Goal: Information Seeking & Learning: Learn about a topic

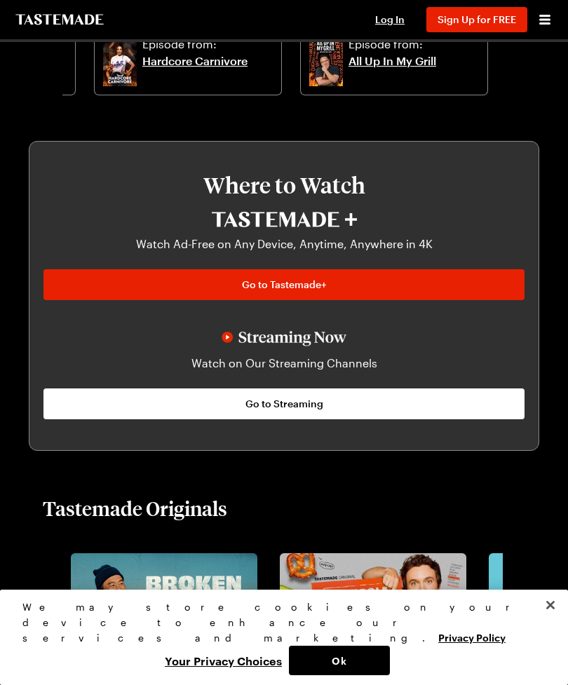
scroll to position [661, 0]
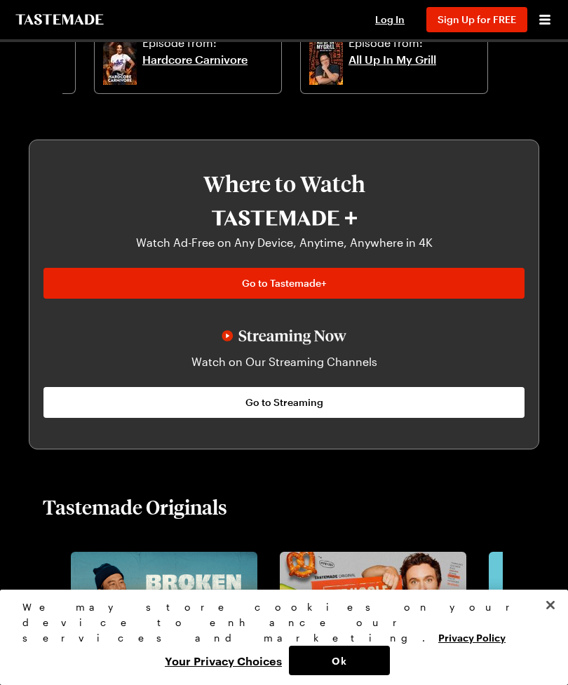
click at [390, 403] on link "Go to Streaming" at bounding box center [283, 402] width 481 height 31
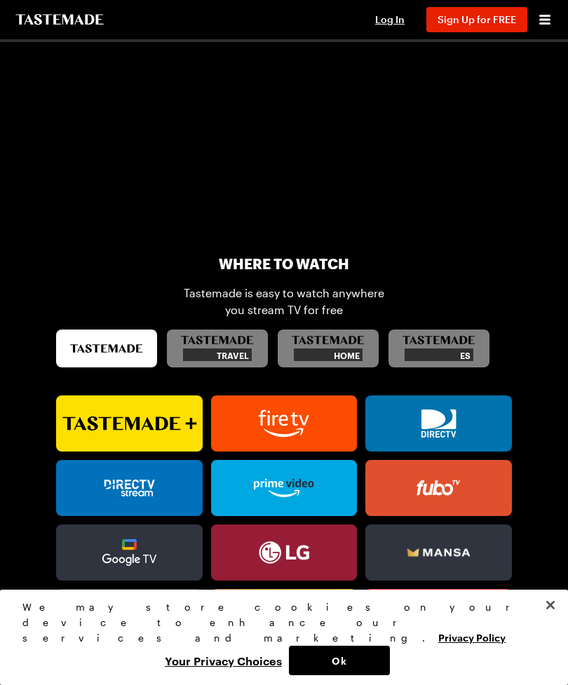
scroll to position [520, 0]
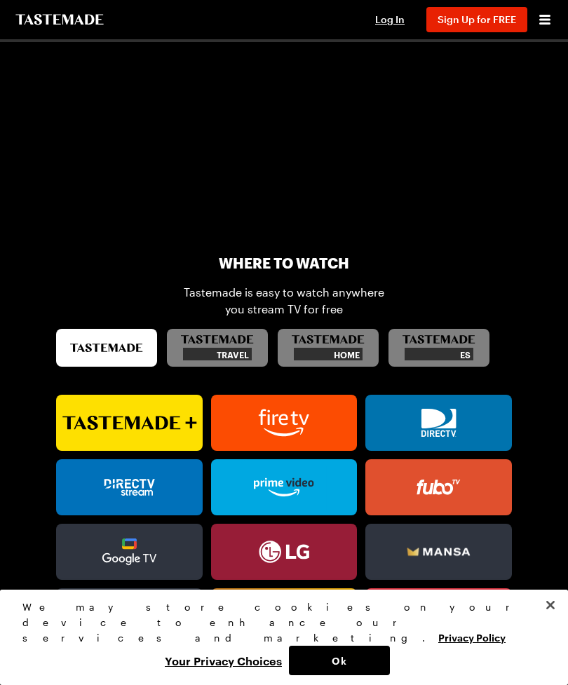
click at [153, 422] on icon at bounding box center [129, 423] width 147 height 28
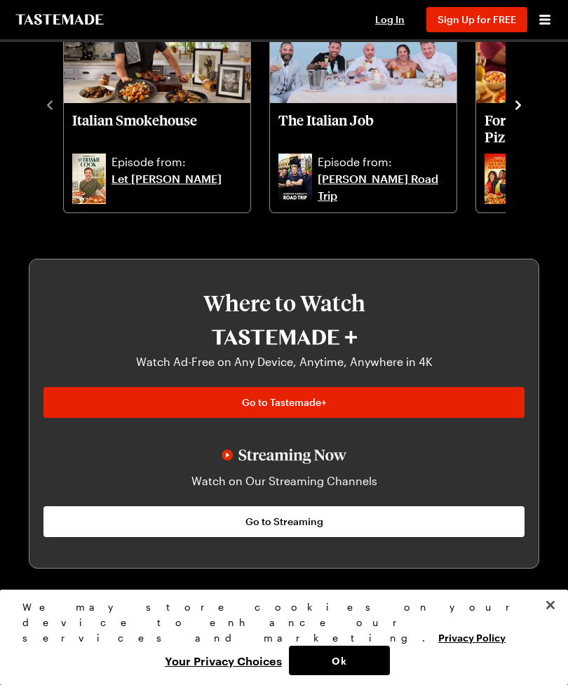
scroll to position [661, 0]
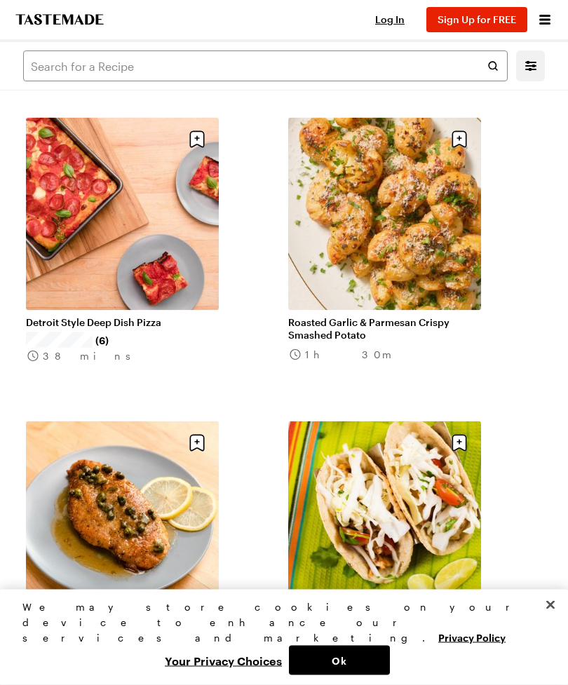
scroll to position [1894, 0]
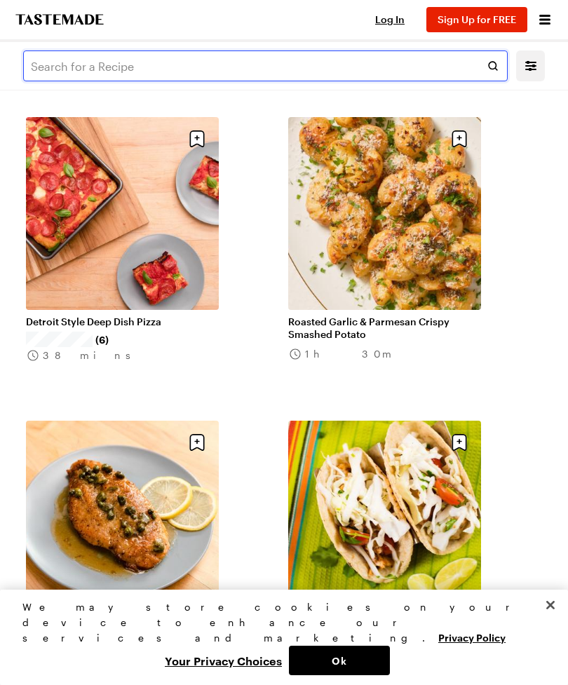
click at [99, 62] on input "text" at bounding box center [265, 66] width 485 height 31
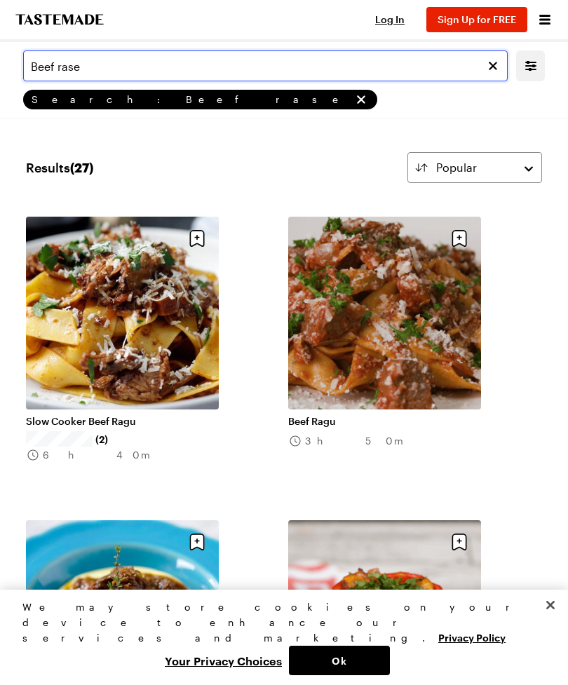
type input "Beef rase"
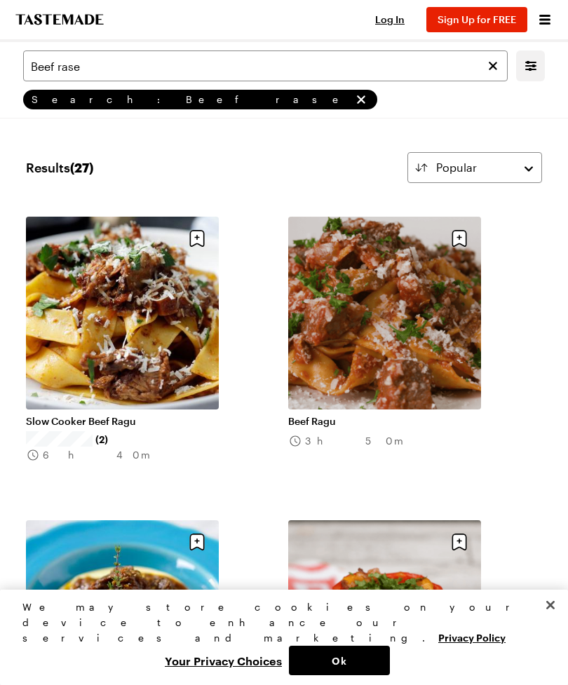
click at [308, 420] on link "Beef Ragu" at bounding box center [384, 421] width 193 height 13
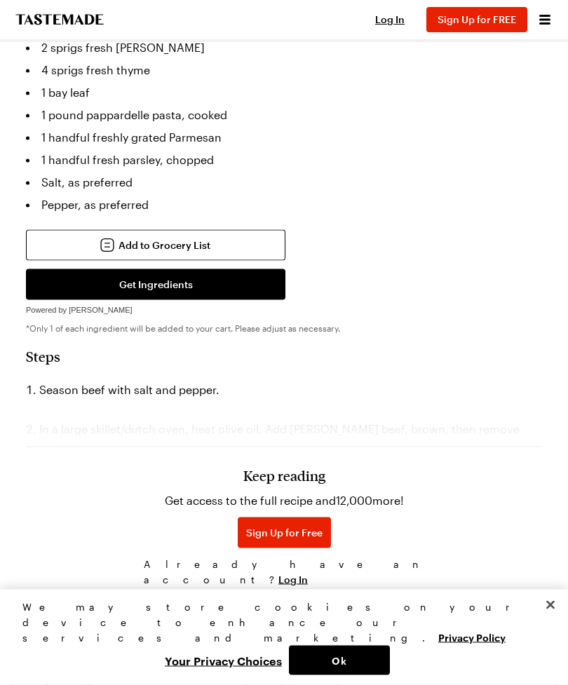
scroll to position [1102, 0]
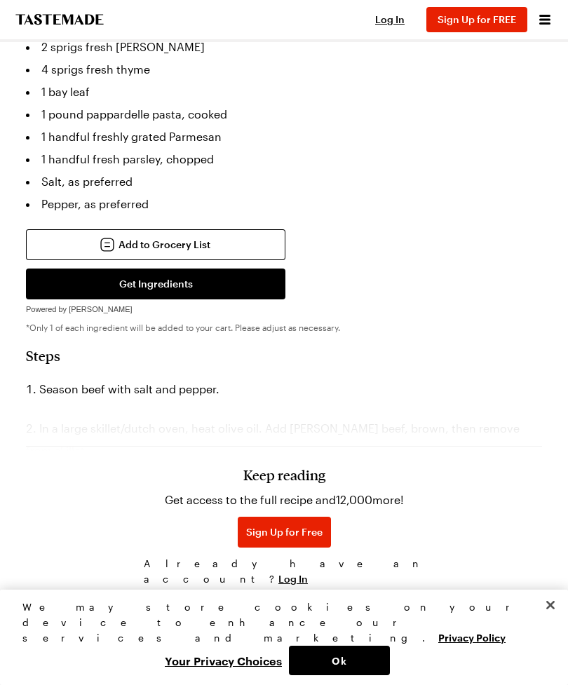
click at [289, 483] on h3 "Keep reading" at bounding box center [284, 474] width 82 height 17
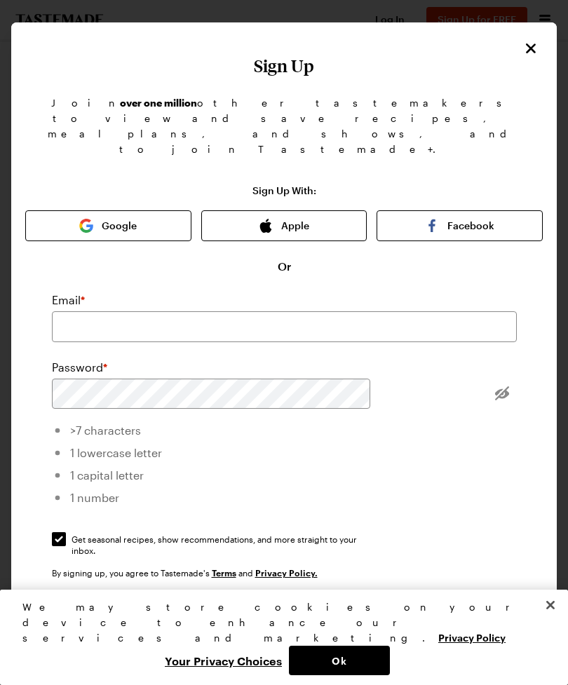
click at [518, 64] on h1 "Sign Up" at bounding box center [284, 66] width 518 height 20
click at [532, 55] on icon "Close" at bounding box center [531, 48] width 17 height 17
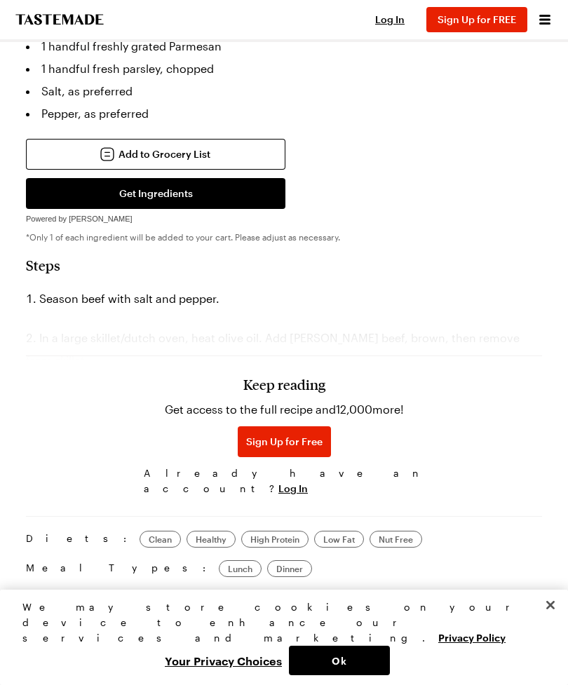
scroll to position [1193, 0]
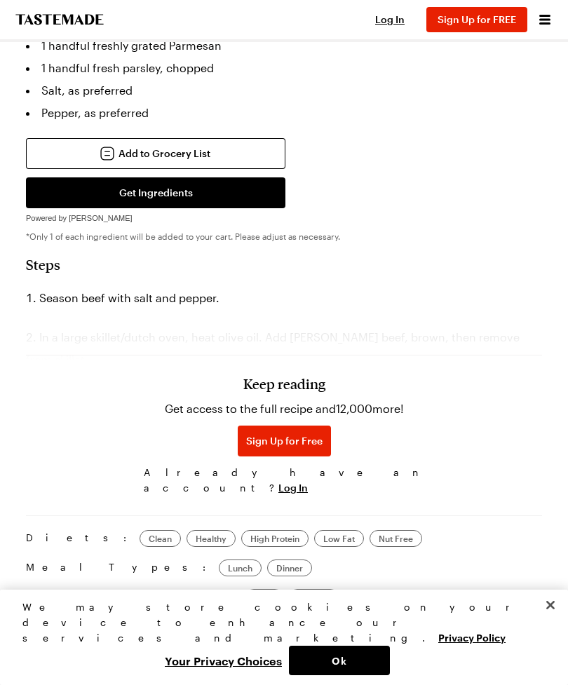
click at [478, 344] on div "Keep reading Get access to the full recipe and 12,000 more! Sign Up for Free Al…" at bounding box center [284, 404] width 516 height 196
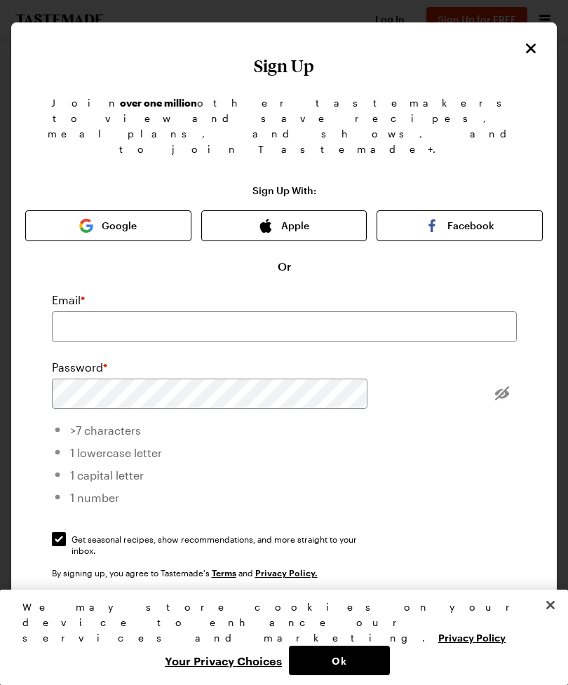
click at [523, 58] on h1 "Sign Up" at bounding box center [284, 66] width 518 height 20
click at [537, 50] on icon "Close" at bounding box center [531, 48] width 17 height 17
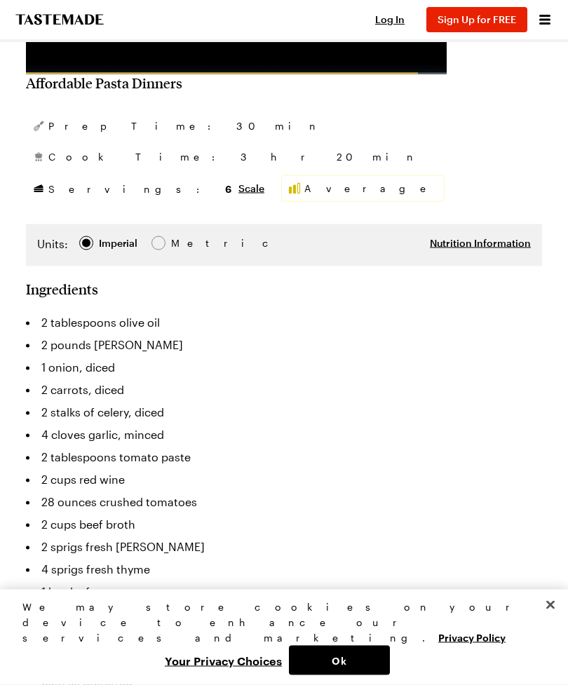
scroll to position [604, 0]
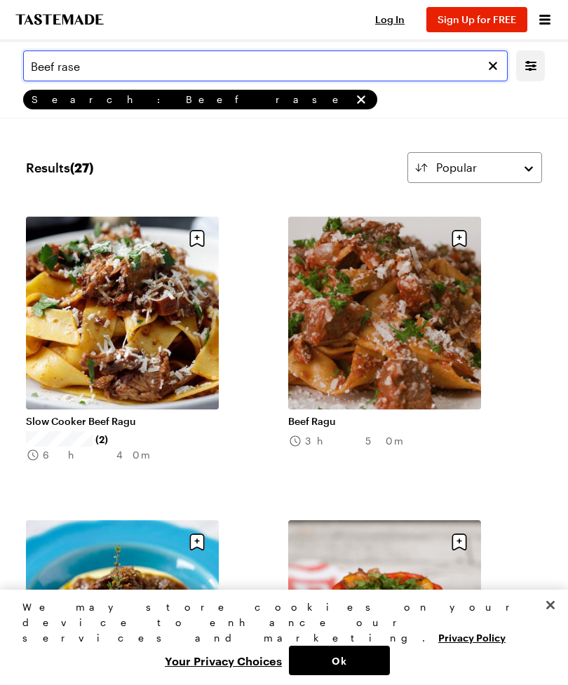
click at [95, 66] on input "Beef rase" at bounding box center [265, 66] width 485 height 31
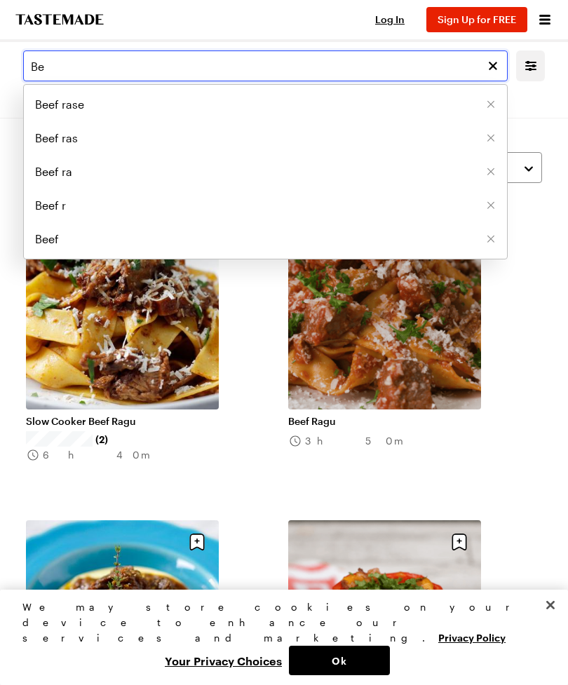
type input "B"
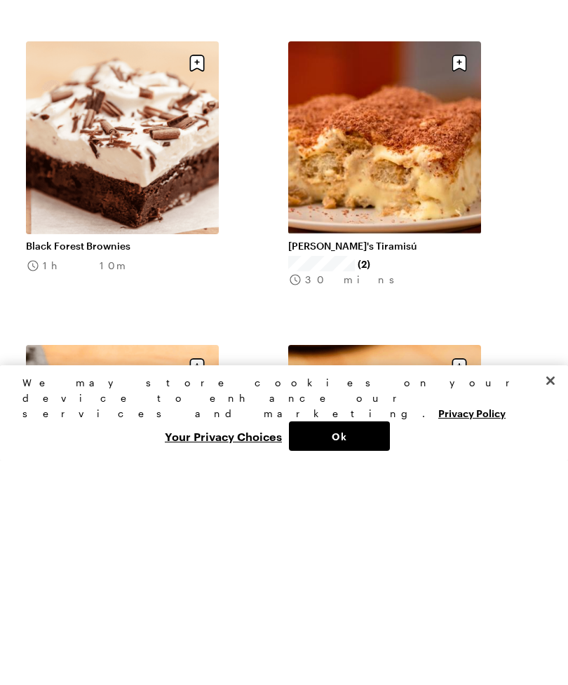
type input "Chocolate"
click at [553, 590] on button "Close" at bounding box center [550, 605] width 31 height 31
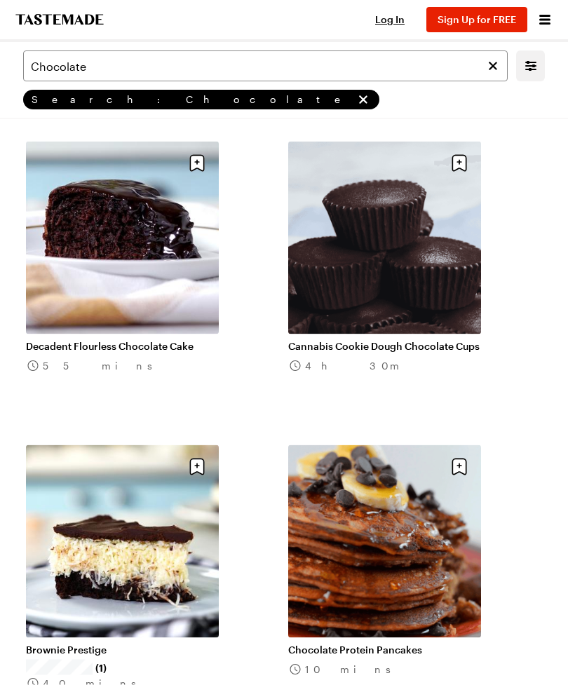
scroll to position [2810, 0]
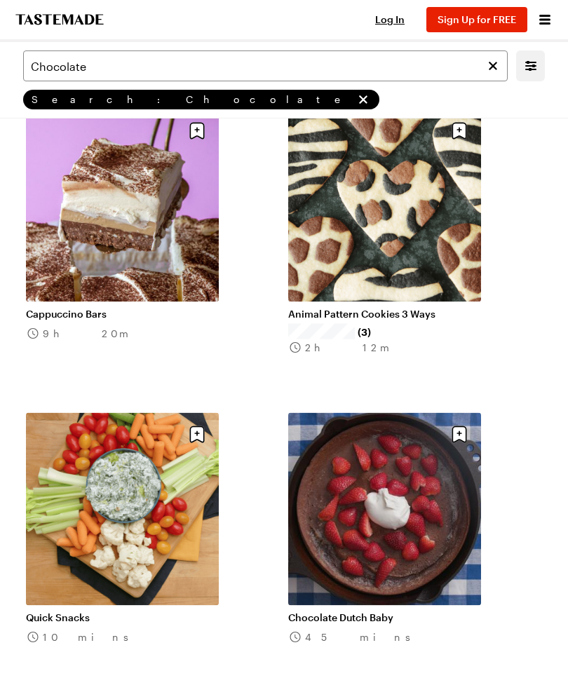
scroll to position [4664, 0]
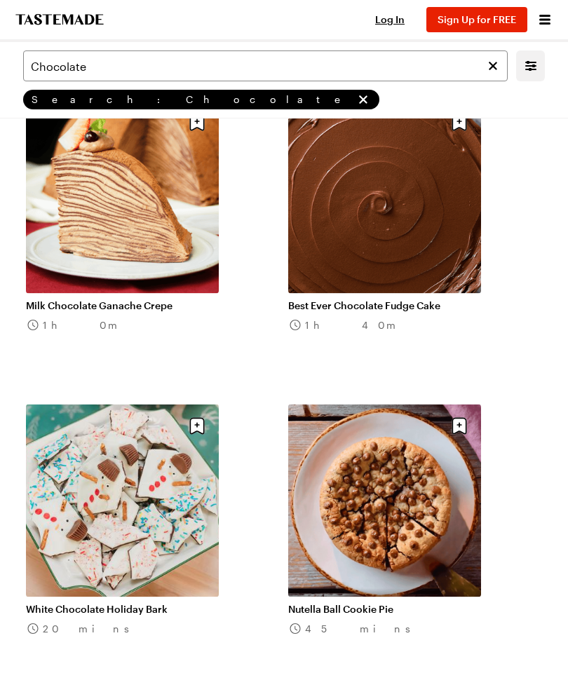
scroll to position [7090, 0]
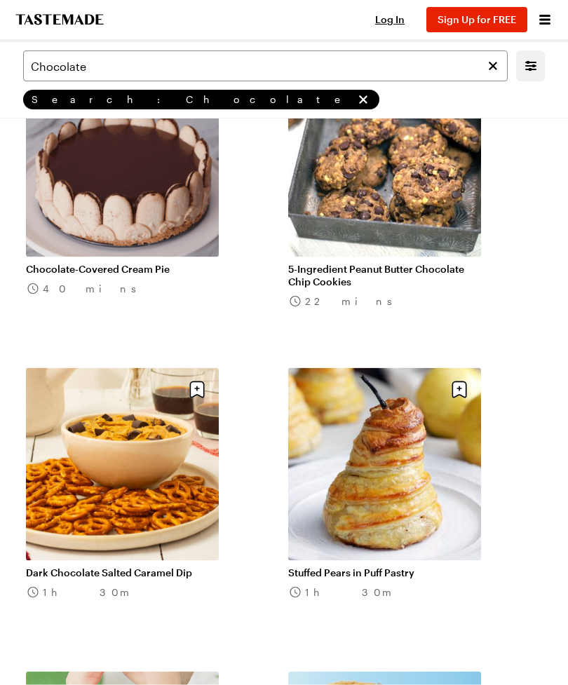
scroll to position [12909, 0]
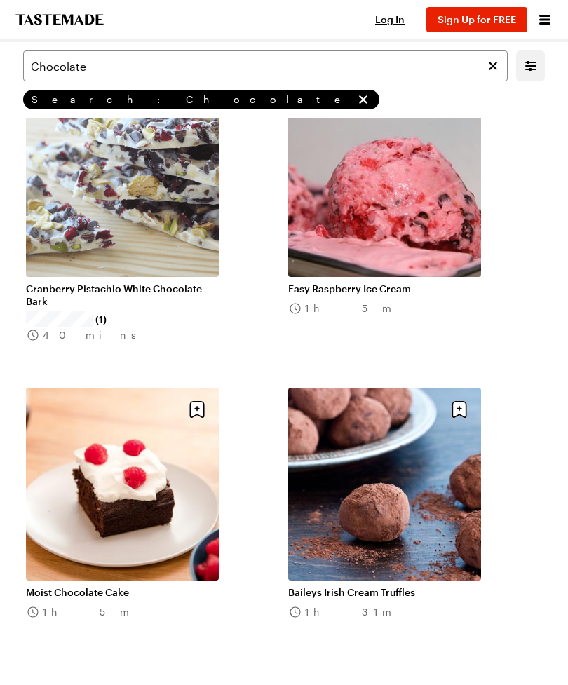
scroll to position [14999, 0]
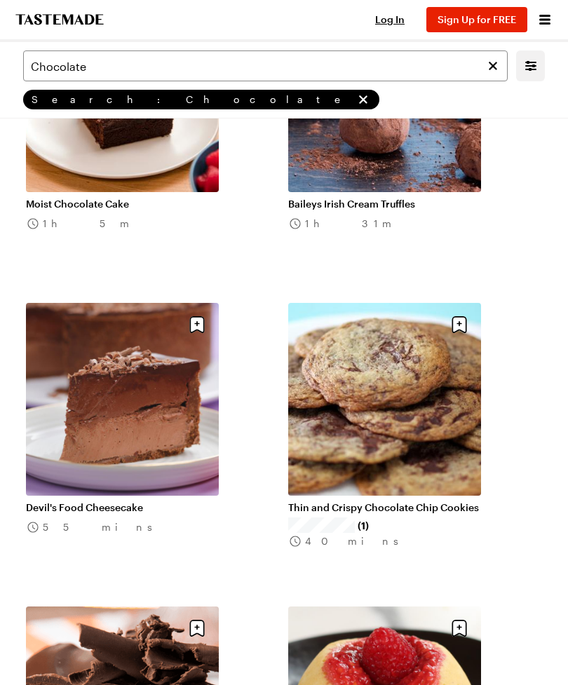
click at [526, 510] on li "Thin and Crispy Chocolate Chip Cookies (1) 40 mins" at bounding box center [415, 446] width 254 height 287
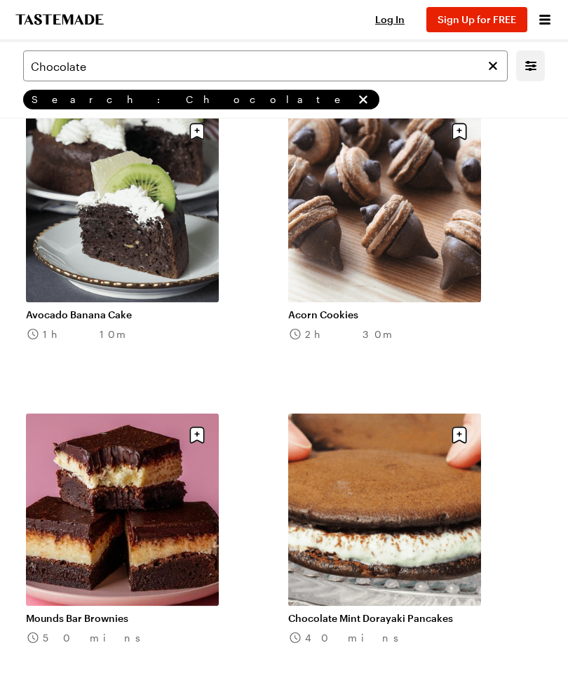
scroll to position [20152, 0]
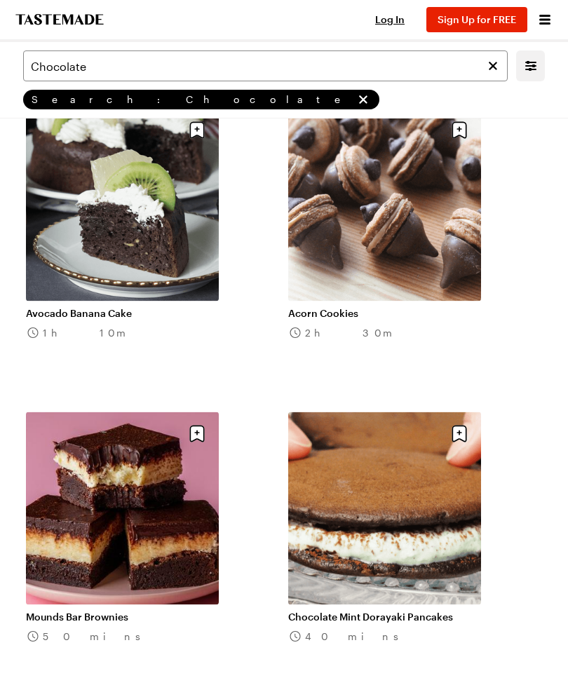
click at [116, 307] on link "Avocado Banana Cake" at bounding box center [122, 313] width 193 height 13
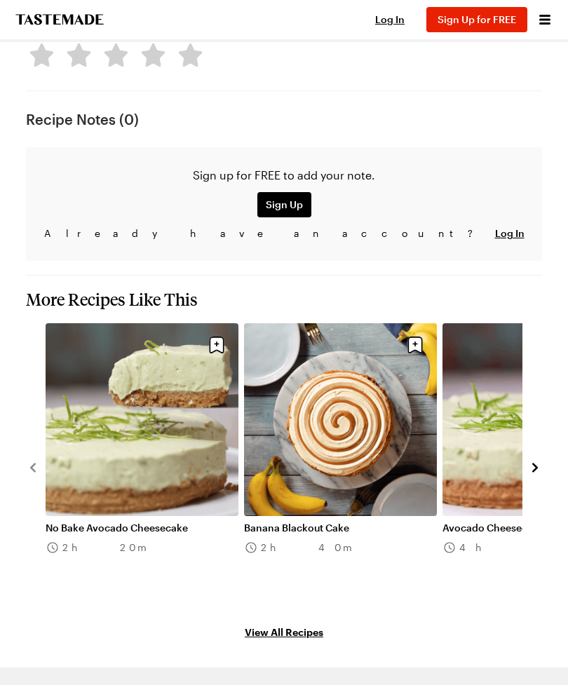
scroll to position [1695, 0]
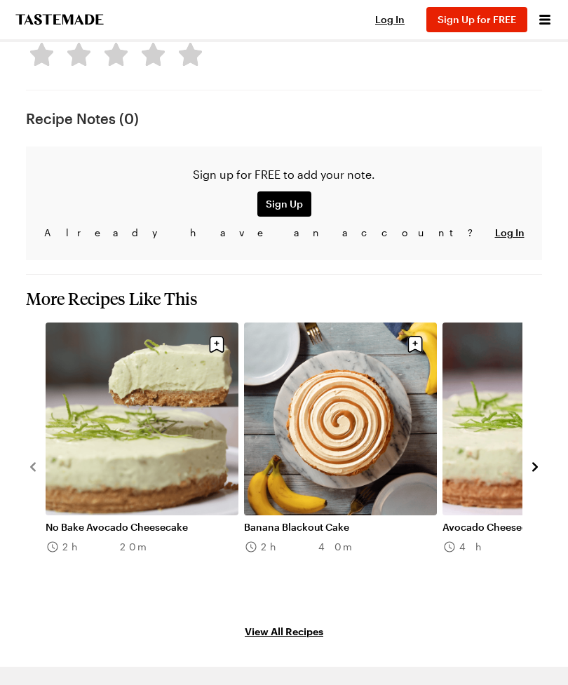
click at [164, 521] on link "No Bake Avocado Cheesecake" at bounding box center [142, 527] width 193 height 13
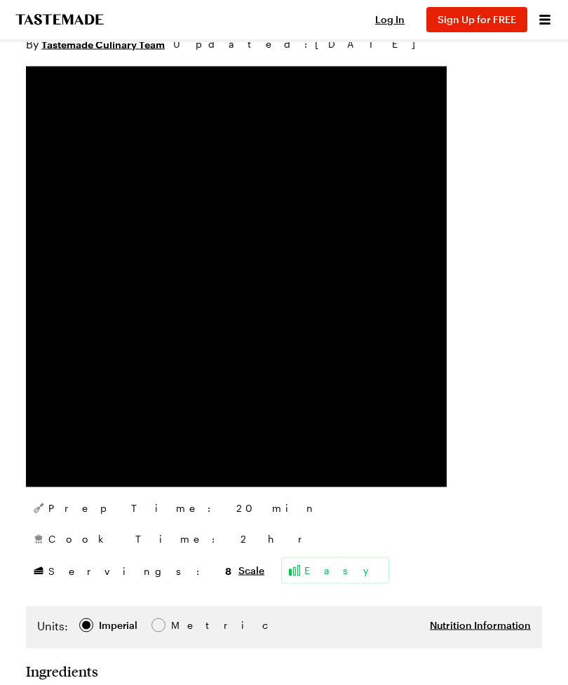
scroll to position [189, 0]
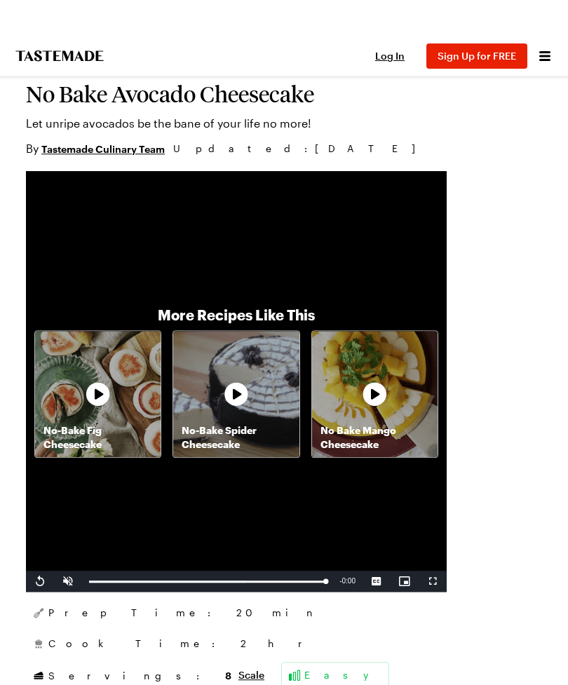
scroll to position [0, 0]
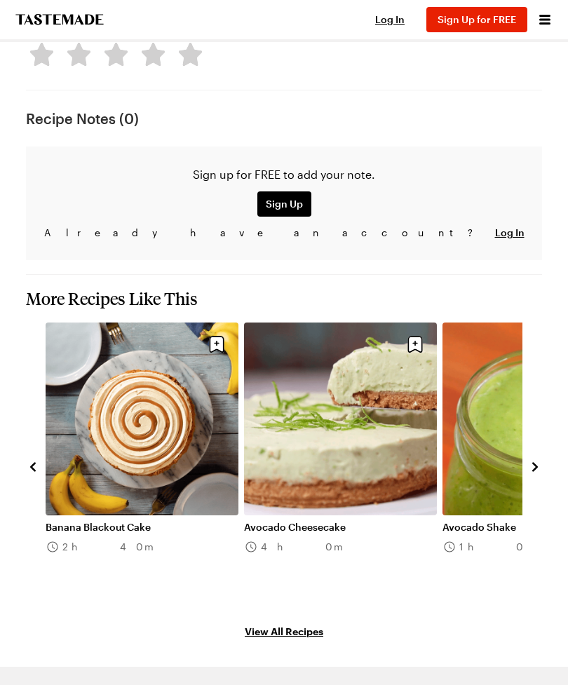
click at [370, 521] on link "Avocado Cheesecake" at bounding box center [340, 527] width 193 height 13
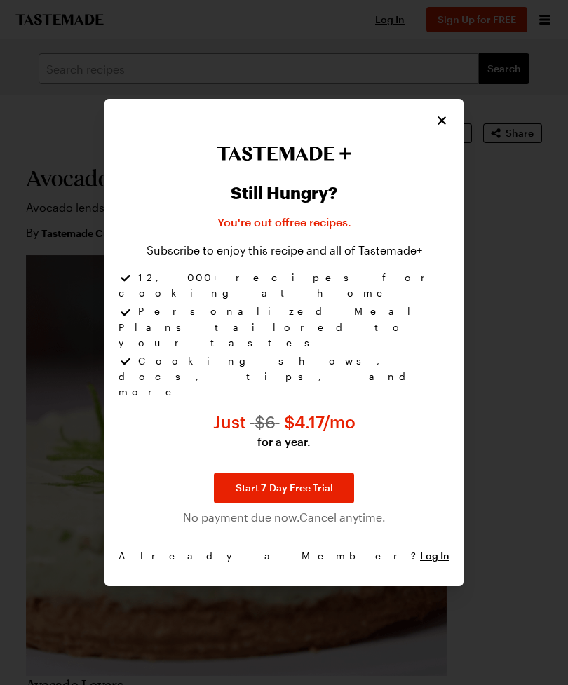
click at [438, 128] on icon "Close" at bounding box center [442, 121] width 14 height 14
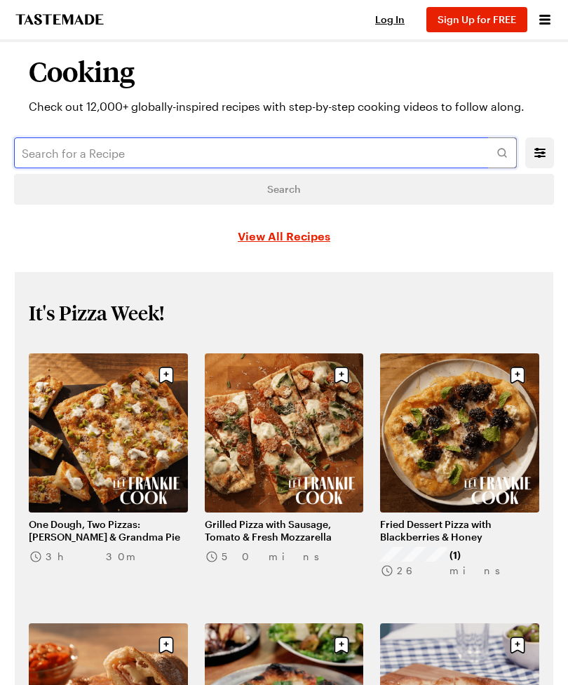
click at [97, 147] on input "text" at bounding box center [265, 152] width 503 height 31
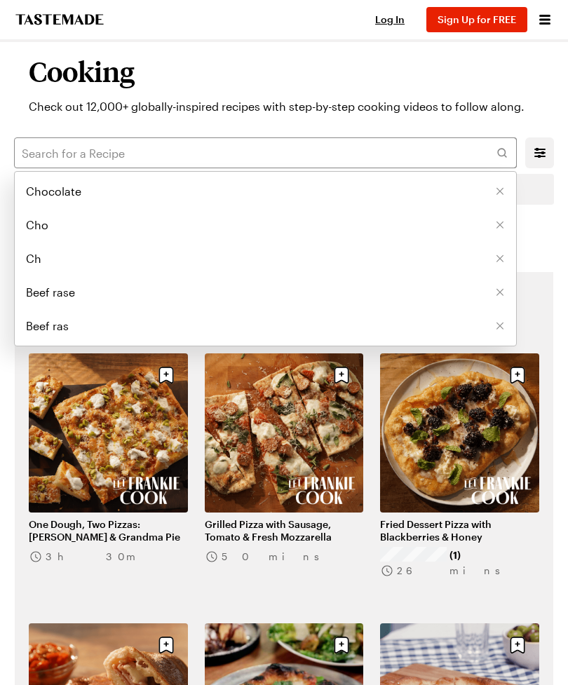
click at [65, 190] on span "Chocolate" at bounding box center [53, 191] width 55 height 17
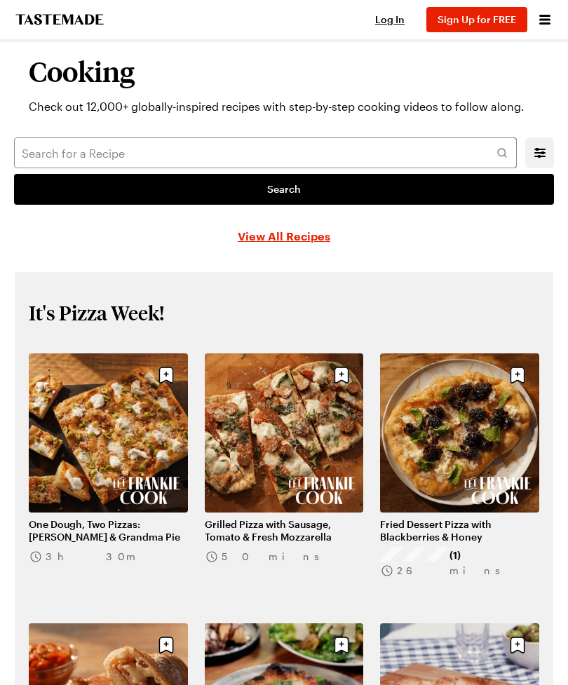
type input "Chocolate"
click at [356, 192] on link "Search" at bounding box center [284, 189] width 540 height 31
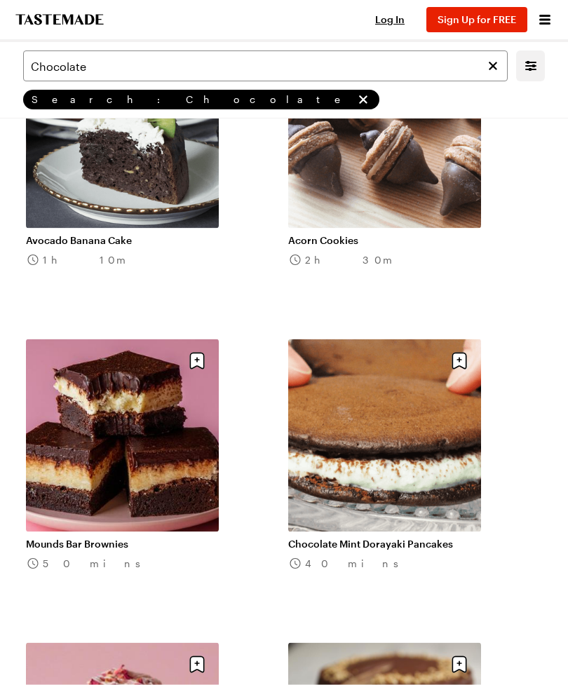
scroll to position [20227, 0]
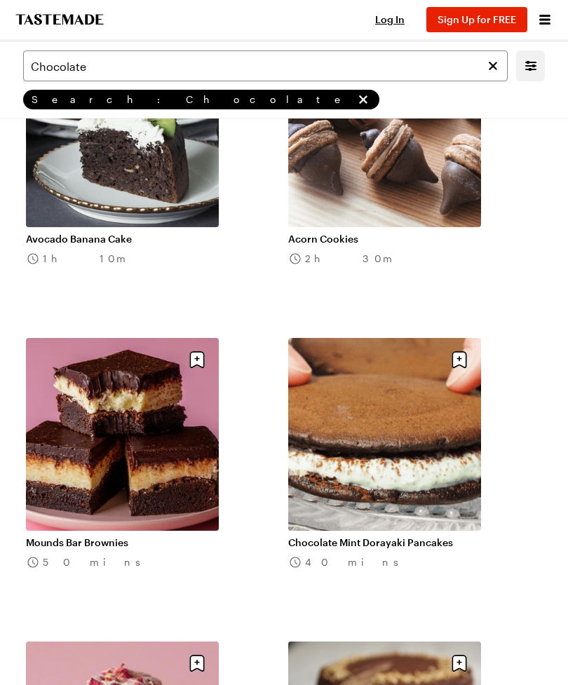
click at [82, 236] on link "Avocado Banana Cake" at bounding box center [122, 239] width 193 height 13
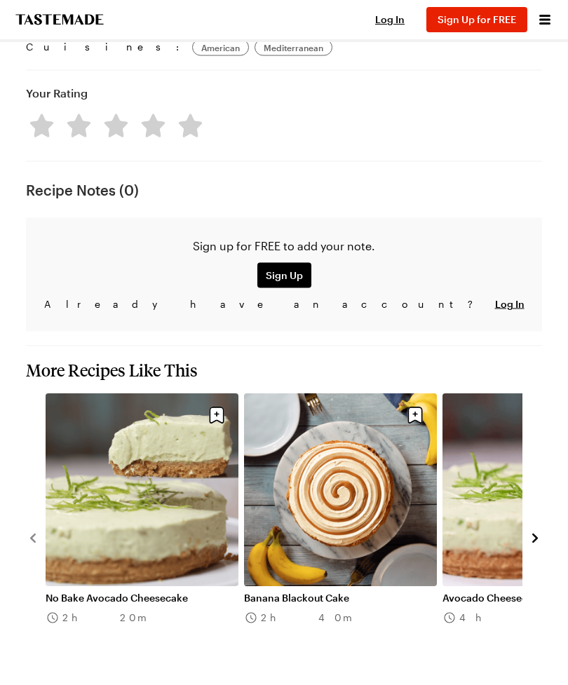
scroll to position [1660, 0]
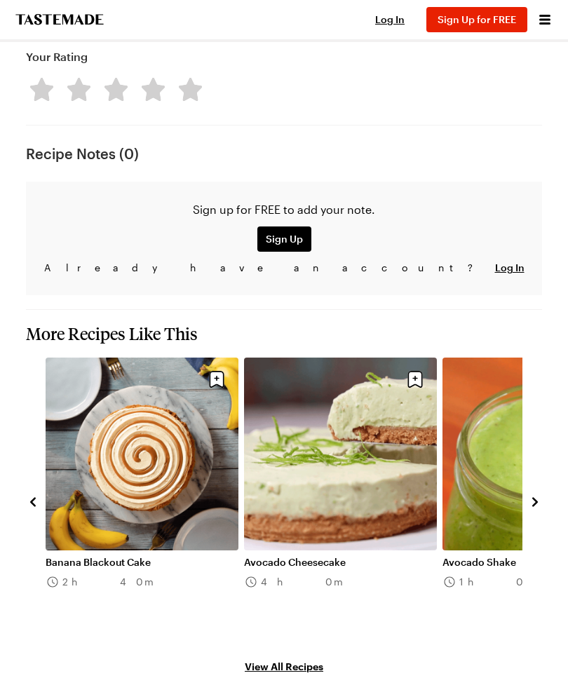
click at [356, 556] on link "Avocado Cheesecake" at bounding box center [340, 562] width 193 height 13
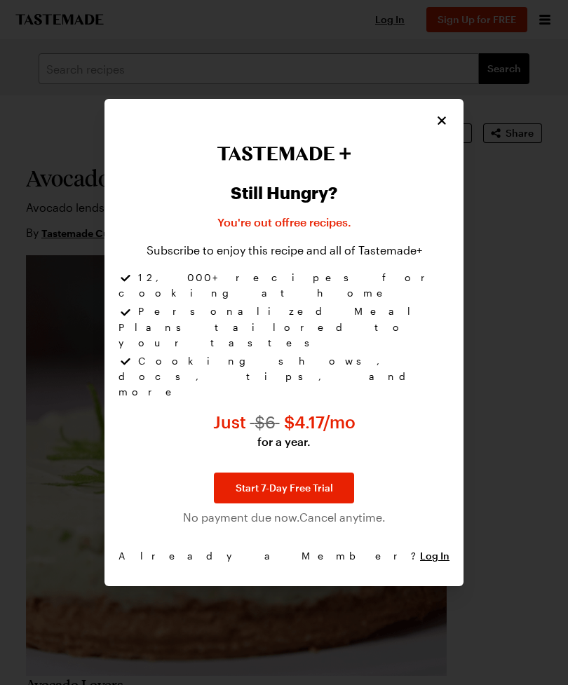
click at [441, 128] on icon "Close" at bounding box center [442, 121] width 14 height 14
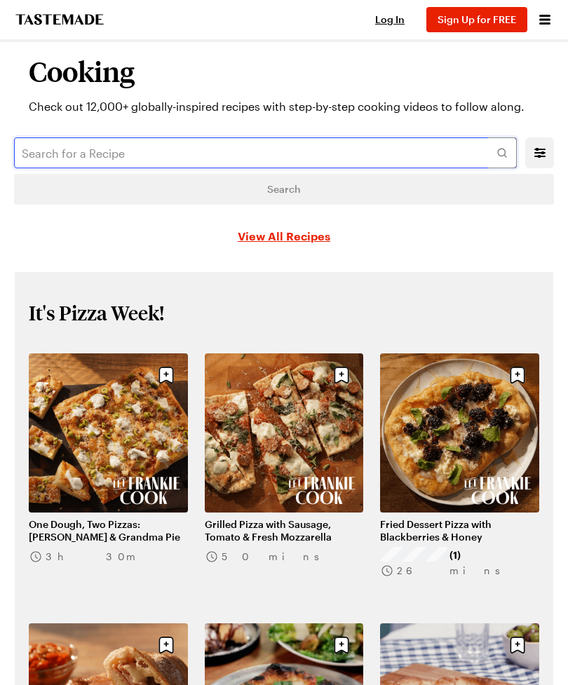
click at [116, 166] on input "text" at bounding box center [265, 152] width 503 height 31
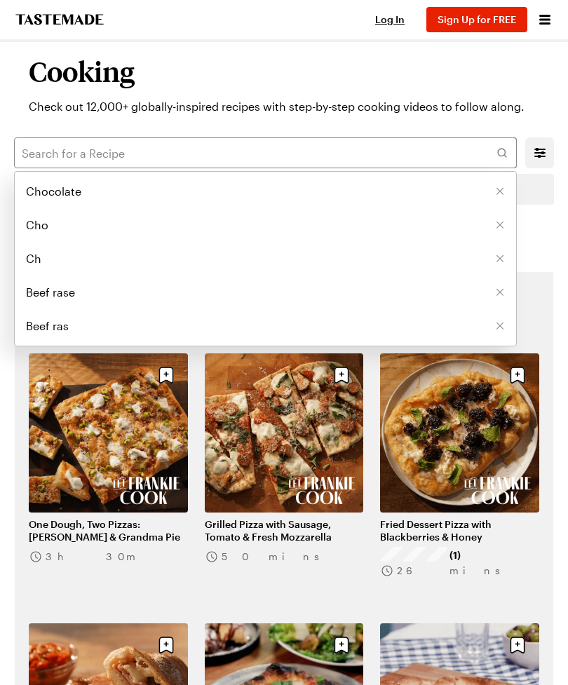
click at [66, 189] on span "Chocolate" at bounding box center [53, 191] width 55 height 17
type input "Chocolate"
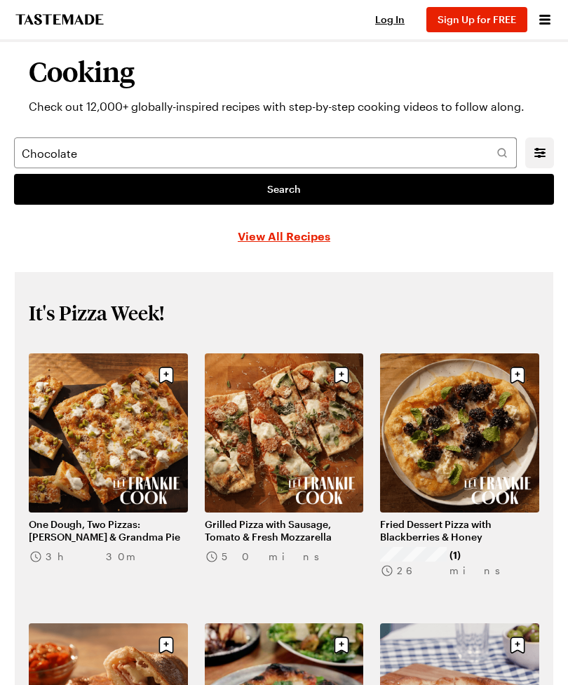
click at [324, 186] on link "Search" at bounding box center [284, 189] width 540 height 31
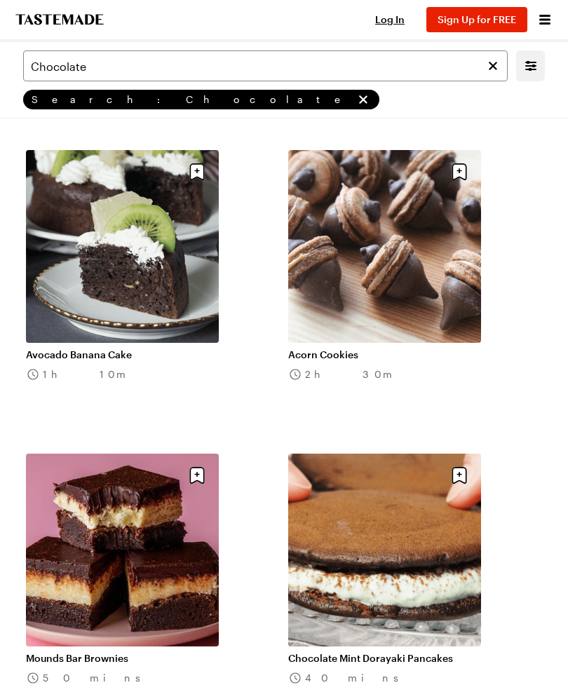
scroll to position [20107, 0]
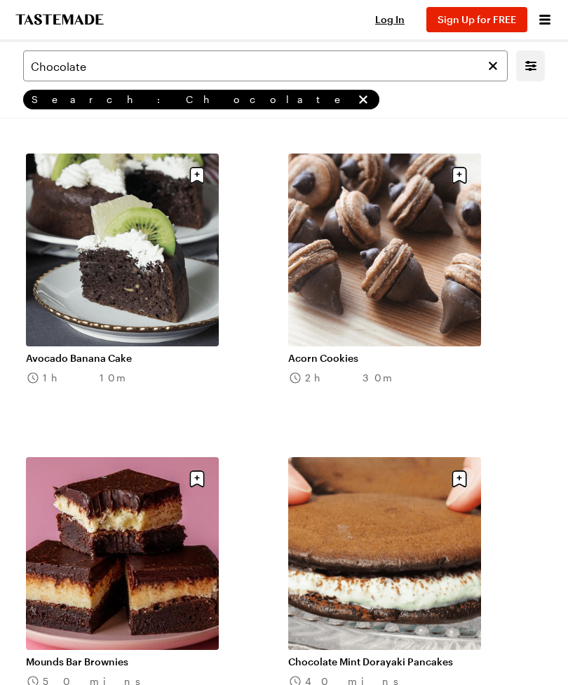
click at [83, 361] on link "Avocado Banana Cake" at bounding box center [122, 358] width 193 height 13
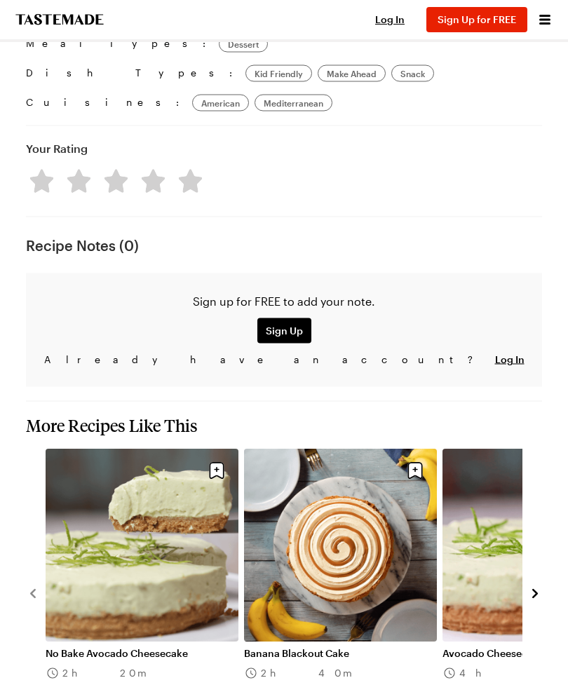
scroll to position [1590, 0]
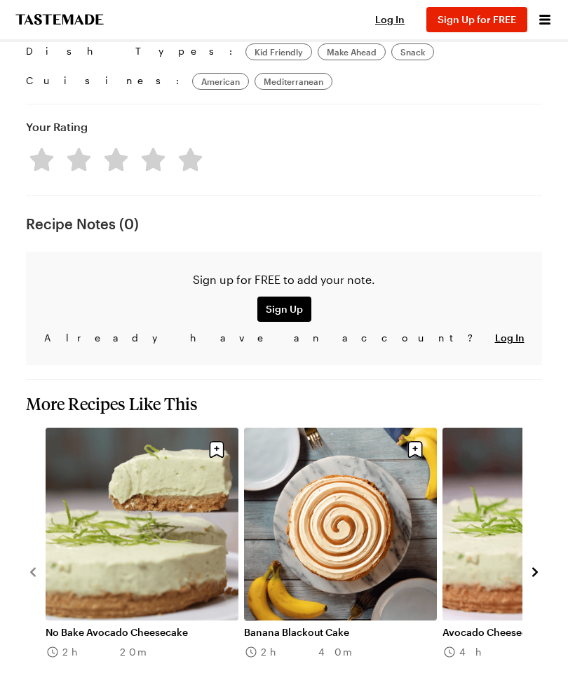
click at [144, 626] on link "No Bake Avocado Cheesecake" at bounding box center [142, 632] width 193 height 13
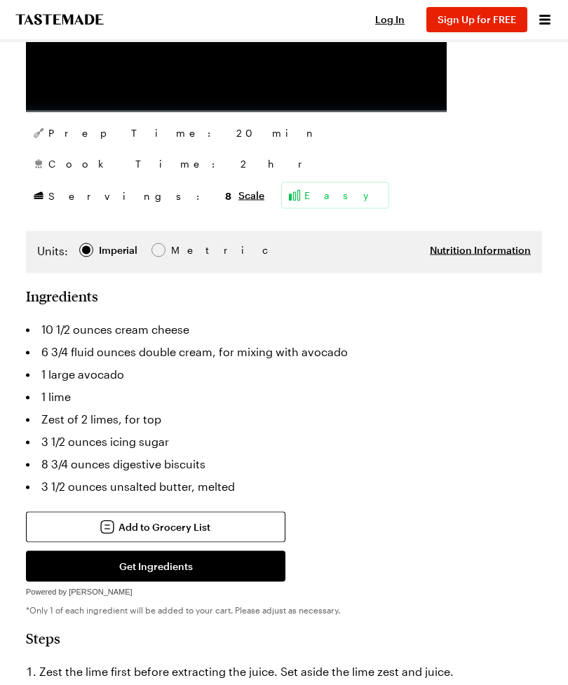
scroll to position [565, 0]
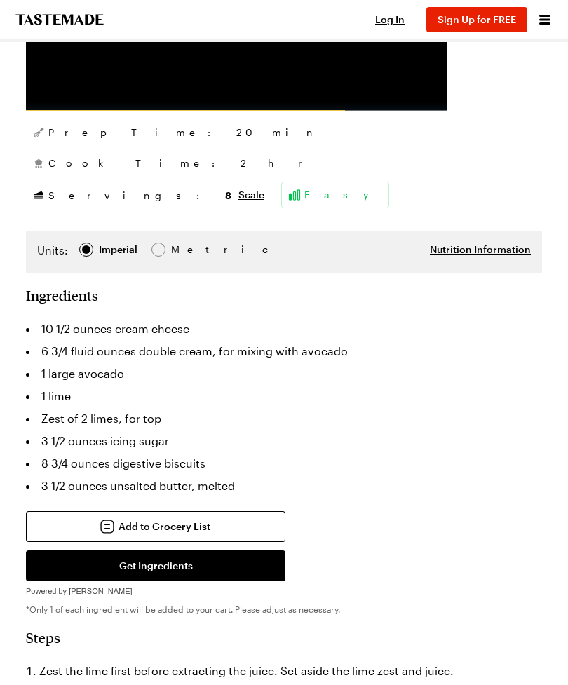
click at [419, 461] on li "8 3/4 ounces digestive biscuits" at bounding box center [284, 463] width 516 height 22
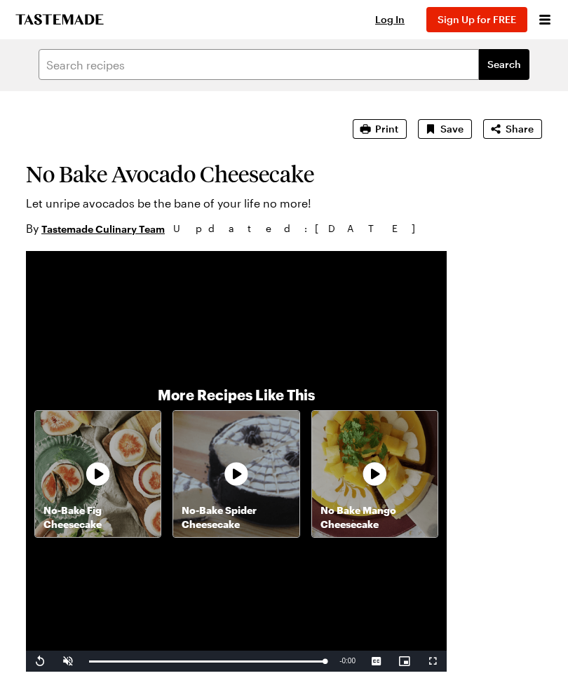
scroll to position [0, 0]
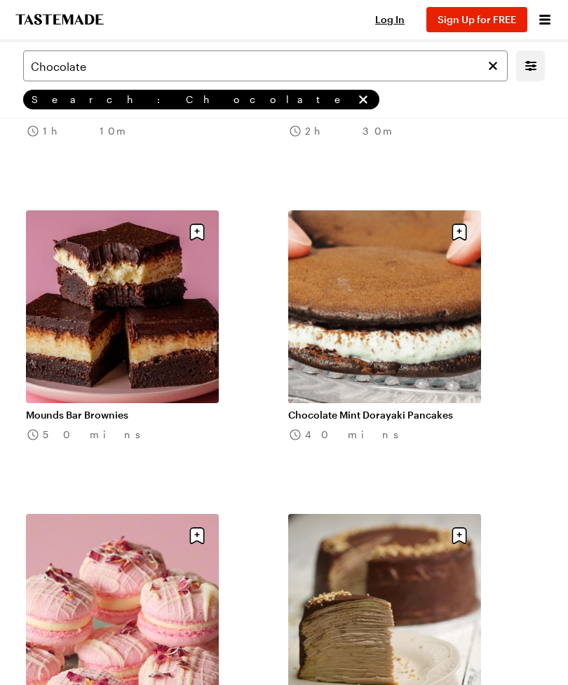
scroll to position [20356, 0]
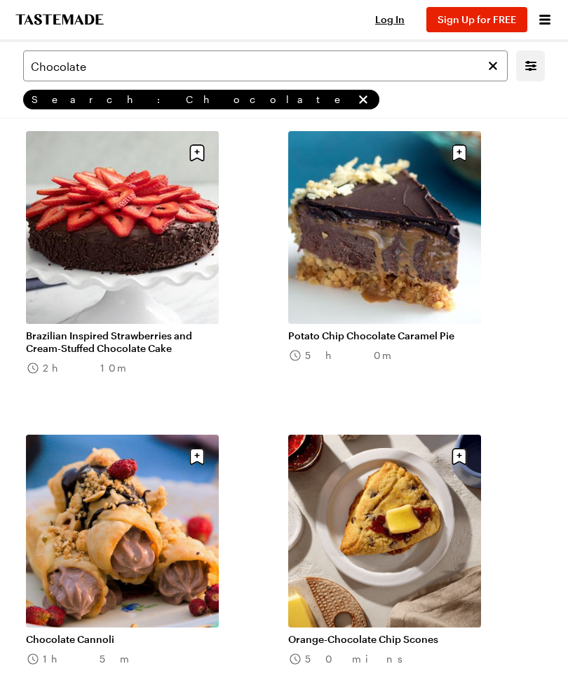
scroll to position [24381, 0]
click at [421, 340] on link "Potato Chip Chocolate Caramel Pie" at bounding box center [384, 336] width 193 height 13
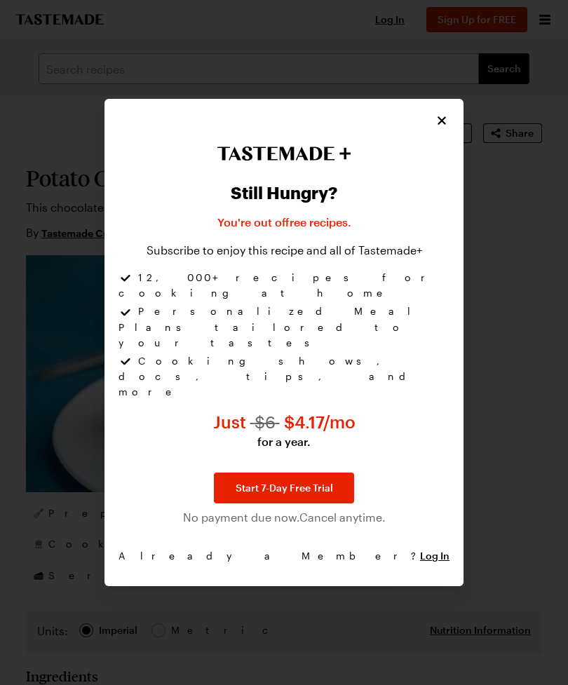
click at [438, 128] on icon "Close" at bounding box center [442, 121] width 14 height 14
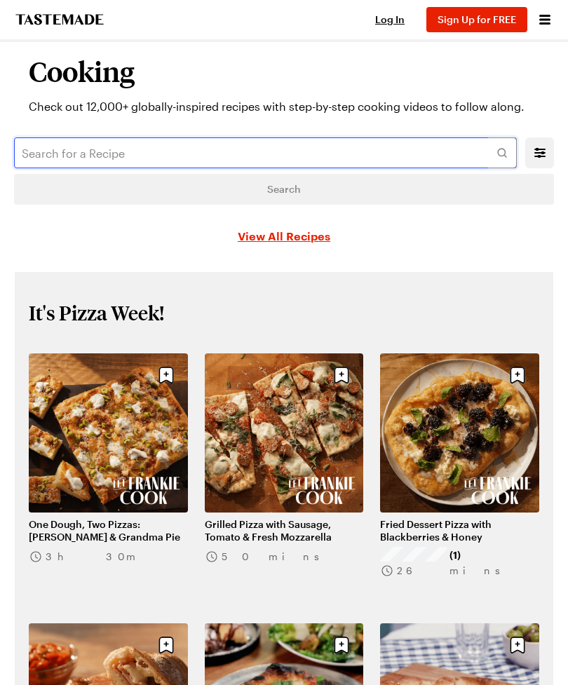
click at [128, 168] on input "text" at bounding box center [265, 152] width 503 height 31
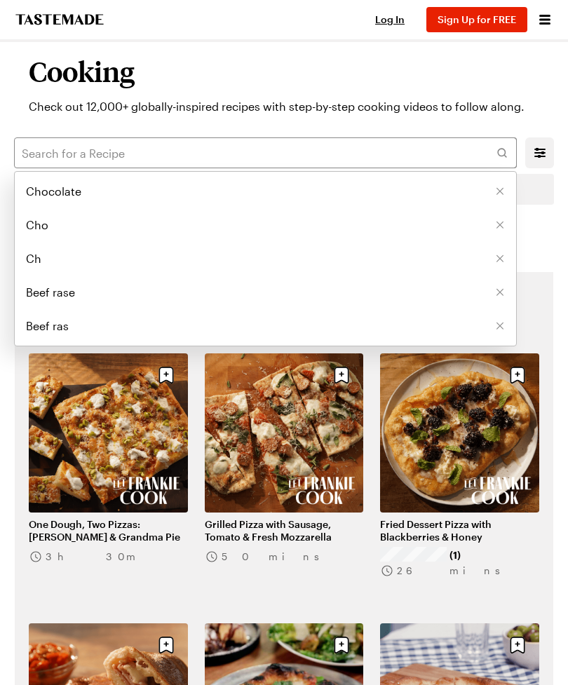
click at [81, 201] on li "Chocolate" at bounding box center [265, 192] width 501 height 34
type input "Chocolate"
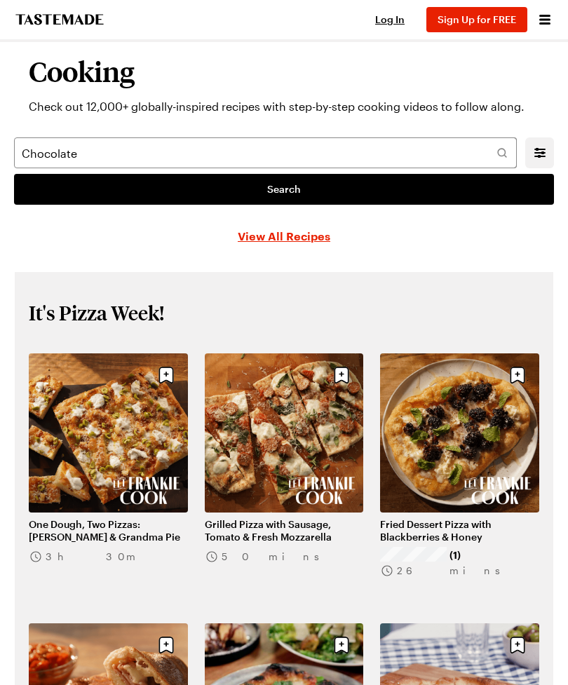
click at [360, 195] on link "Search" at bounding box center [284, 189] width 540 height 31
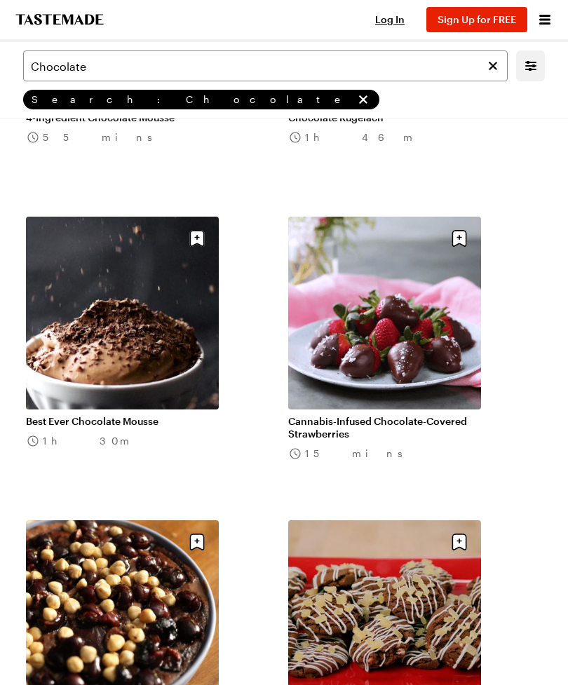
scroll to position [16659, 0]
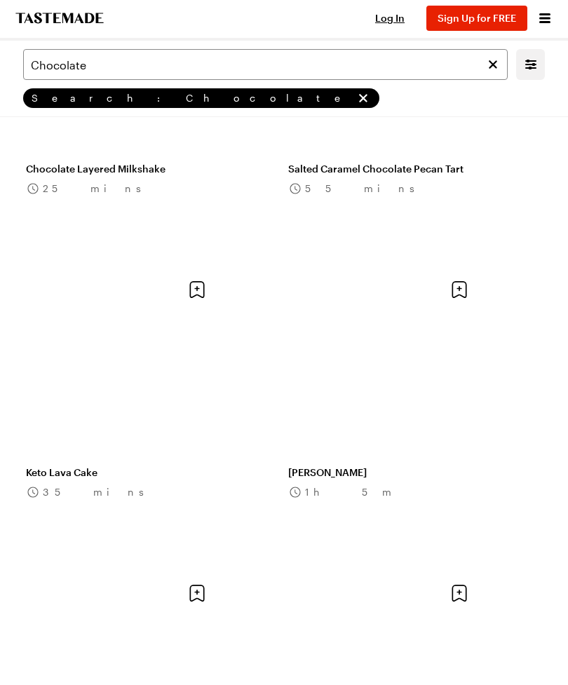
scroll to position [25759, 0]
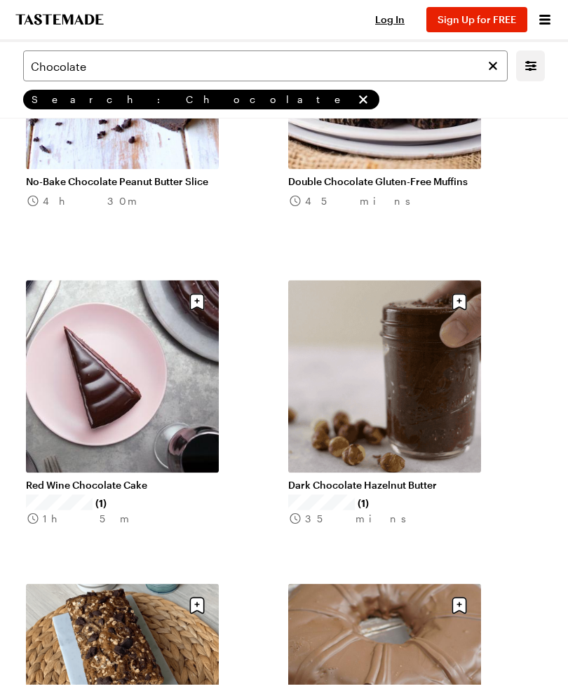
scroll to position [40633, 0]
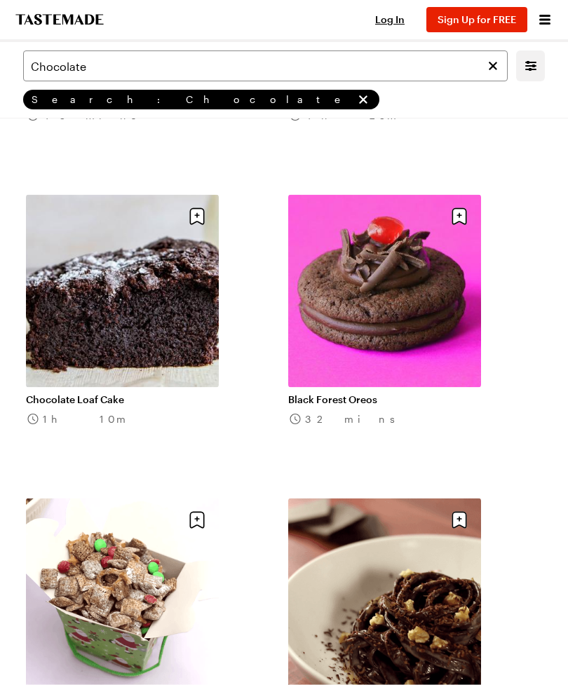
scroll to position [48919, 0]
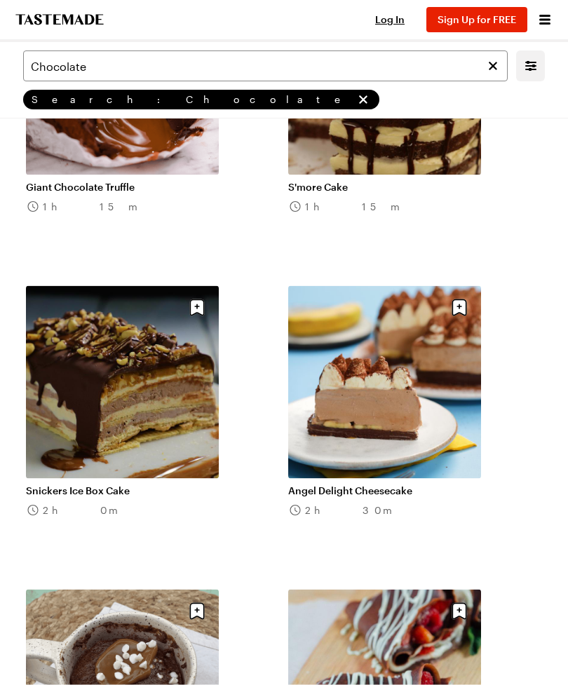
scroll to position [50650, 0]
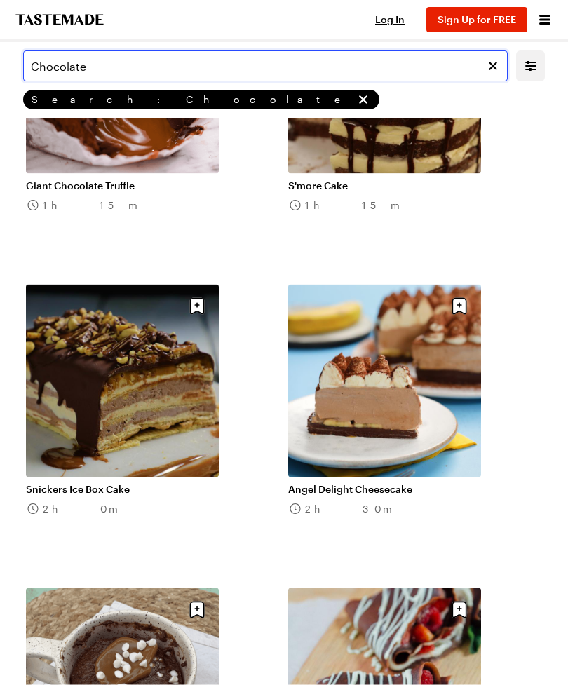
click at [130, 71] on input "Chocolate" at bounding box center [265, 66] width 485 height 31
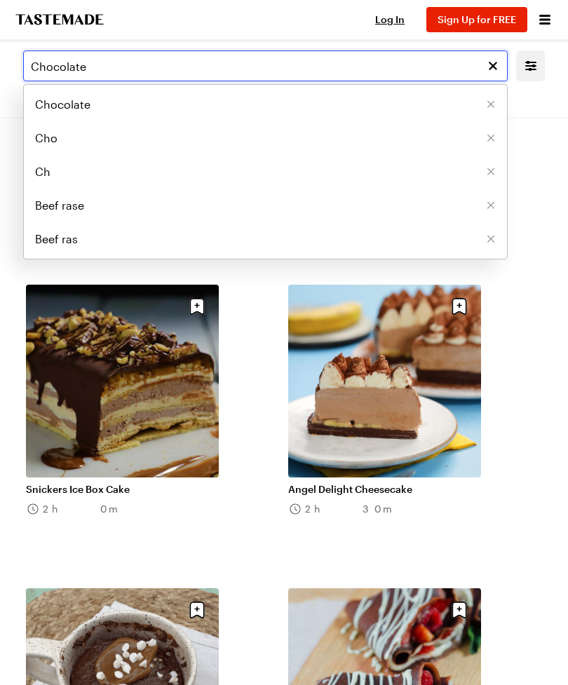
click at [112, 60] on input "Chocolate" at bounding box center [265, 66] width 485 height 31
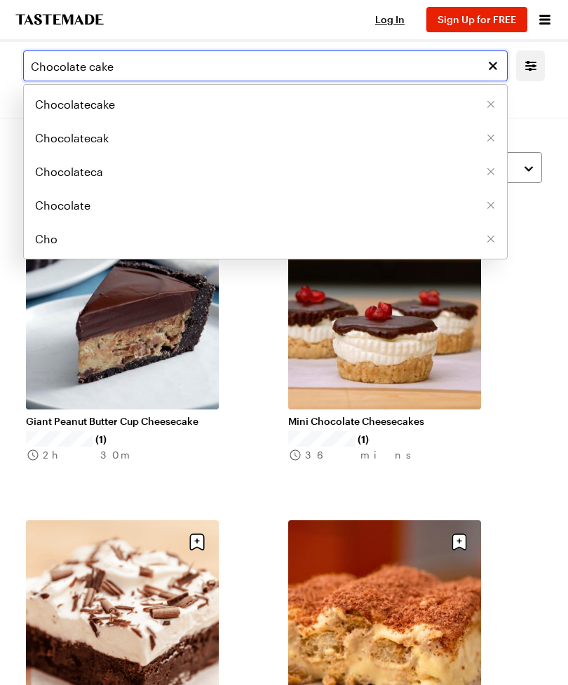
click at [459, 66] on input "Chocolate cake" at bounding box center [265, 66] width 485 height 31
type input "Chocolate cake"
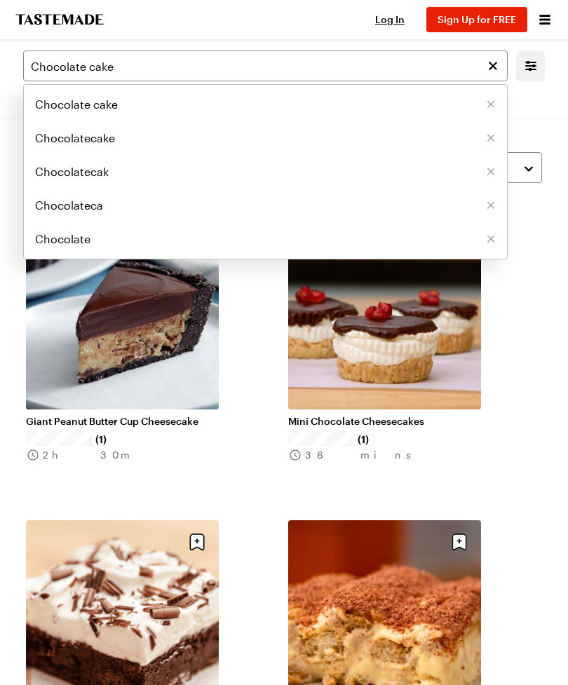
click at [484, 20] on span "Sign Up for FREE" at bounding box center [477, 19] width 79 height 12
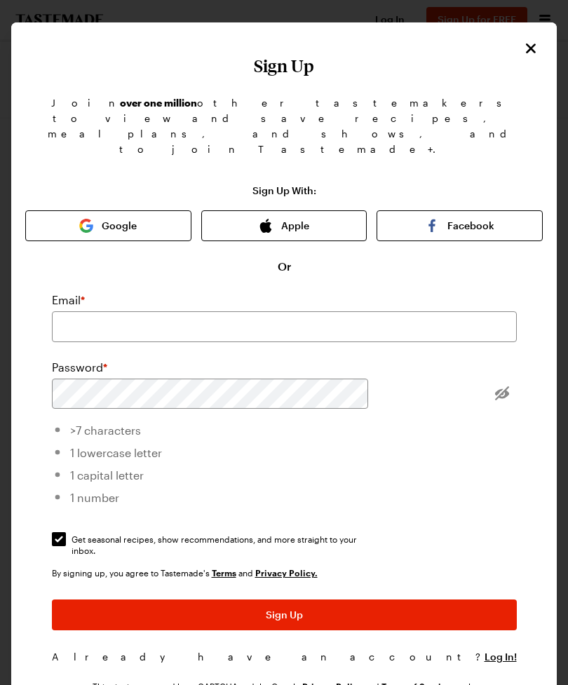
click at [527, 54] on icon "Close" at bounding box center [531, 48] width 17 height 17
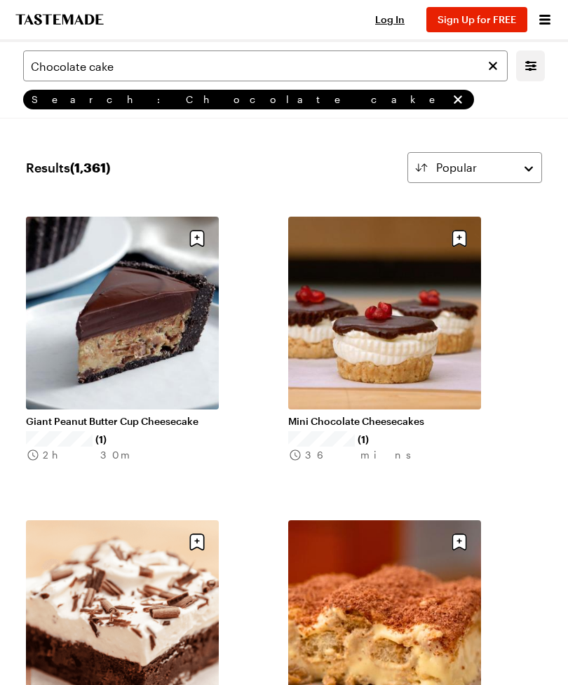
click at [140, 107] on div "Search: Chocolate cake" at bounding box center [248, 100] width 451 height 20
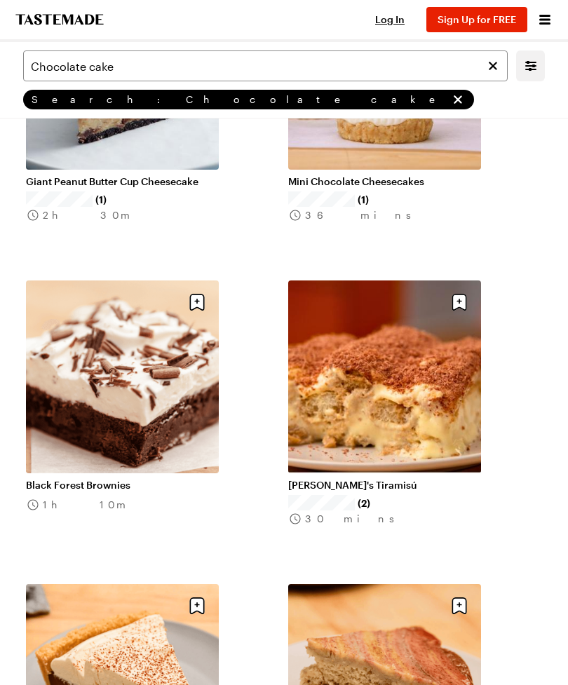
scroll to position [239, 0]
